Goal: Check status: Check status

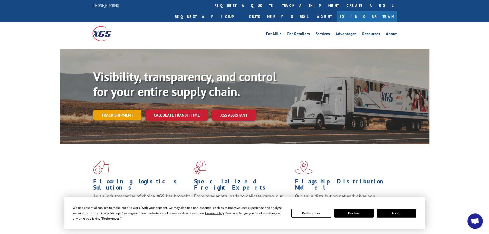
click at [118, 110] on link "Track shipment" at bounding box center [117, 115] width 48 height 11
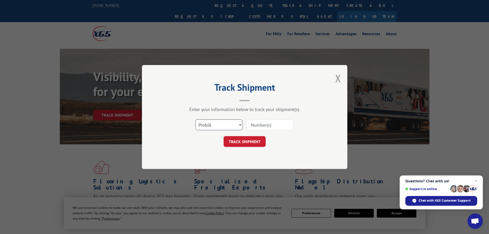
click at [218, 125] on select "Select category... Probill BOL PO" at bounding box center [218, 124] width 47 height 11
select select "po"
click at [195, 119] on select "Select category... Probill BOL PO" at bounding box center [218, 124] width 47 height 11
paste input "11545950"
type input "11545950"
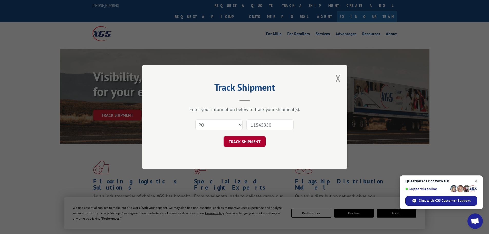
click at [241, 141] on button "TRACK SHIPMENT" at bounding box center [244, 141] width 42 height 11
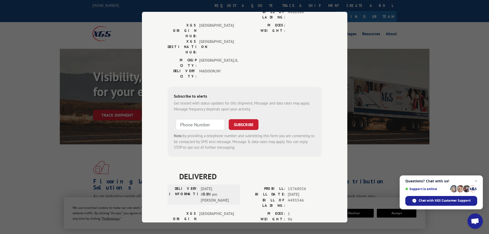
scroll to position [180, 0]
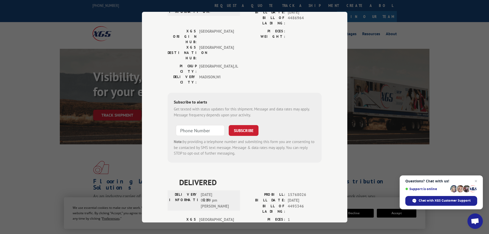
click at [389, 98] on div "Track Shipment DELIVERED DELIVERY INFORMATION: [DATE] 12:30 pm [PERSON_NAME]: 1…" at bounding box center [244, 117] width 489 height 234
click at [386, 79] on div "Track Shipment DELIVERED DELIVERY INFORMATION: [DATE] 12:30 pm [PERSON_NAME]: 1…" at bounding box center [244, 117] width 489 height 234
click at [108, 149] on div "Track Shipment DELIVERED DELIVERY INFORMATION: [DATE] 12:30 pm [PERSON_NAME]: 1…" at bounding box center [244, 117] width 489 height 234
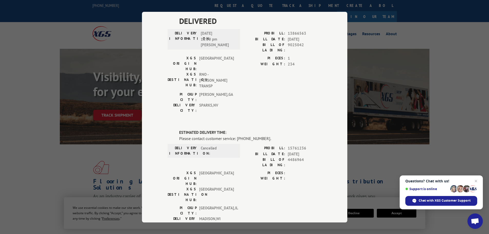
scroll to position [0, 0]
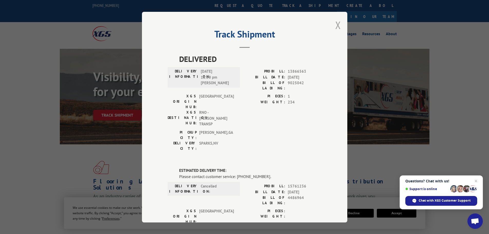
click at [335, 26] on button "Close modal" at bounding box center [338, 25] width 6 height 14
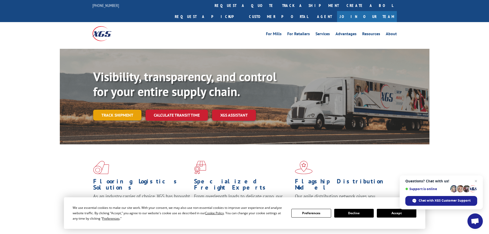
click at [117, 110] on link "Track shipment" at bounding box center [117, 115] width 48 height 11
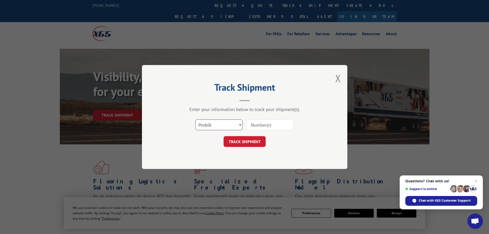
click at [216, 126] on select "Select category... Probill BOL PO" at bounding box center [218, 124] width 47 height 11
select select "bol"
click at [195, 119] on select "Select category... Probill BOL PO" at bounding box center [218, 124] width 47 height 11
paste input "5569284"
type input "5569284"
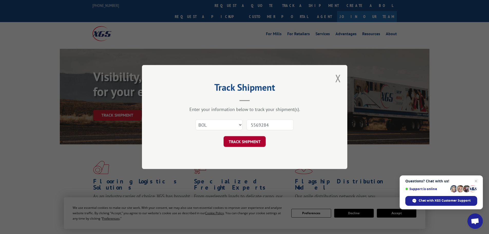
click at [234, 141] on button "TRACK SHIPMENT" at bounding box center [244, 141] width 42 height 11
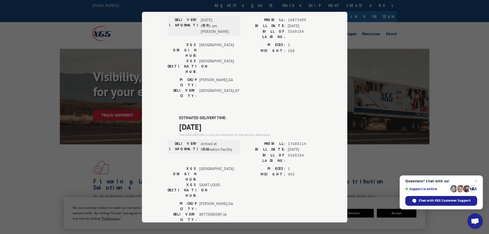
scroll to position [77, 0]
